Goal: Task Accomplishment & Management: Use online tool/utility

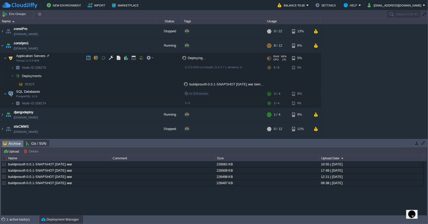
click at [192, 57] on span "Deploying..." at bounding box center [193, 58] width 23 height 4
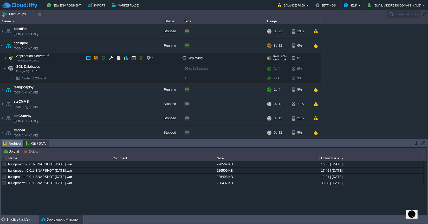
click at [192, 57] on span "Deploying..." at bounding box center [193, 58] width 23 height 4
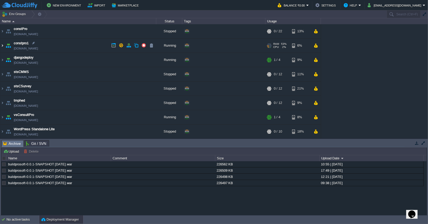
click at [1, 46] on img at bounding box center [2, 46] width 4 height 14
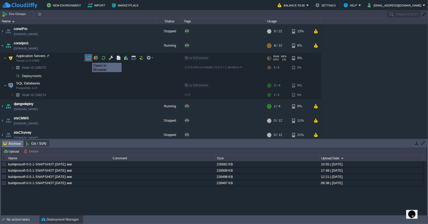
click at [88, 58] on button "button" at bounding box center [88, 57] width 5 height 5
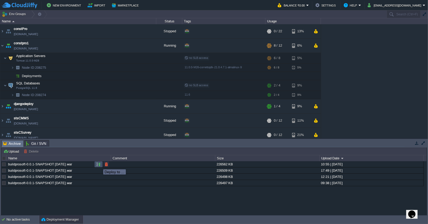
click at [99, 164] on button "button" at bounding box center [98, 164] width 5 height 5
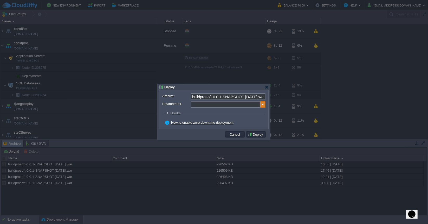
click at [262, 105] on img at bounding box center [263, 104] width 5 height 7
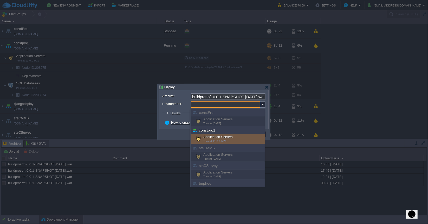
click at [222, 140] on span "Tomcat 11.0.0-M26" at bounding box center [215, 141] width 23 height 3
type input "Application Servers (constpro1)"
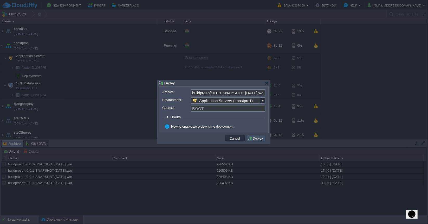
click at [255, 138] on button "Deploy" at bounding box center [256, 138] width 17 height 5
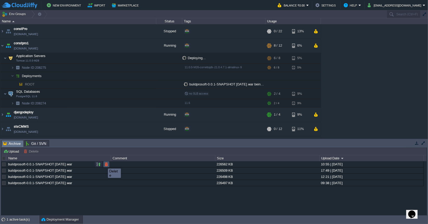
click at [107, 164] on button "button" at bounding box center [106, 164] width 5 height 5
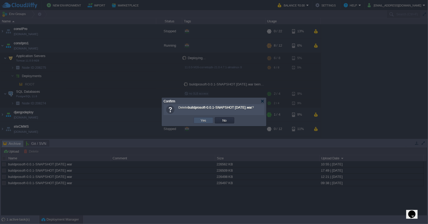
click at [207, 122] on button "Yes" at bounding box center [203, 120] width 9 height 5
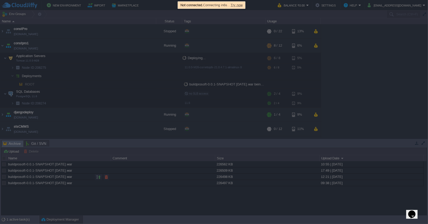
click at [195, 207] on div at bounding box center [214, 112] width 428 height 224
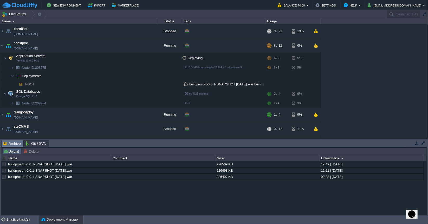
click at [13, 151] on button "Upload" at bounding box center [11, 151] width 17 height 5
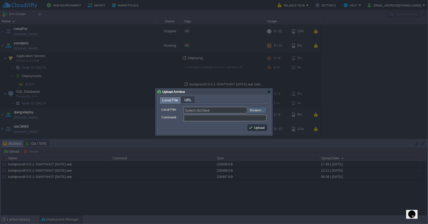
click at [258, 108] on input "file" at bounding box center [234, 110] width 66 height 6
type input "C:\fakepath\buildprosoft-0.0.1-SNAPSHOT [DATE].war"
type input "buildprosoft-0.0.1-SNAPSHOT [DATE].war"
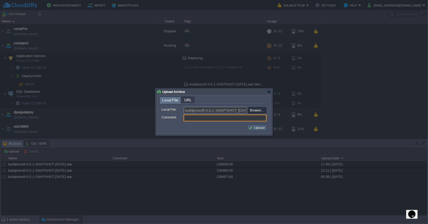
click at [255, 127] on button "Upload" at bounding box center [257, 127] width 17 height 5
